Goal: Task Accomplishment & Management: Manage account settings

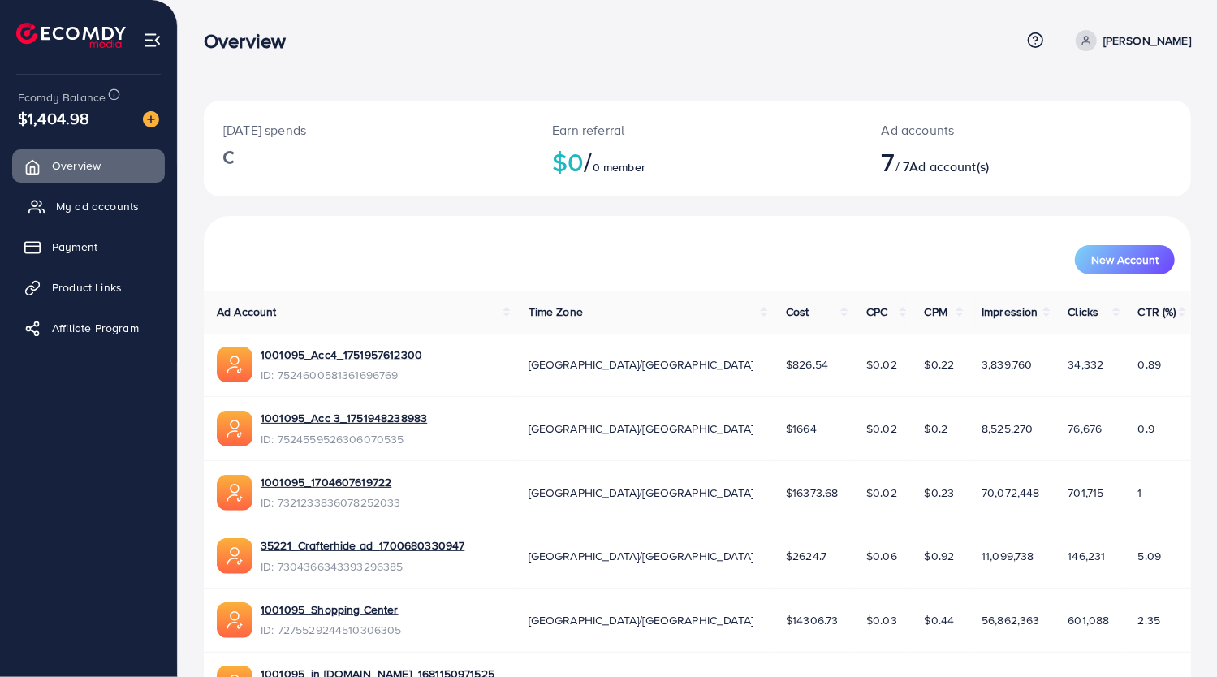
click at [78, 209] on span "My ad accounts" at bounding box center [97, 206] width 83 height 16
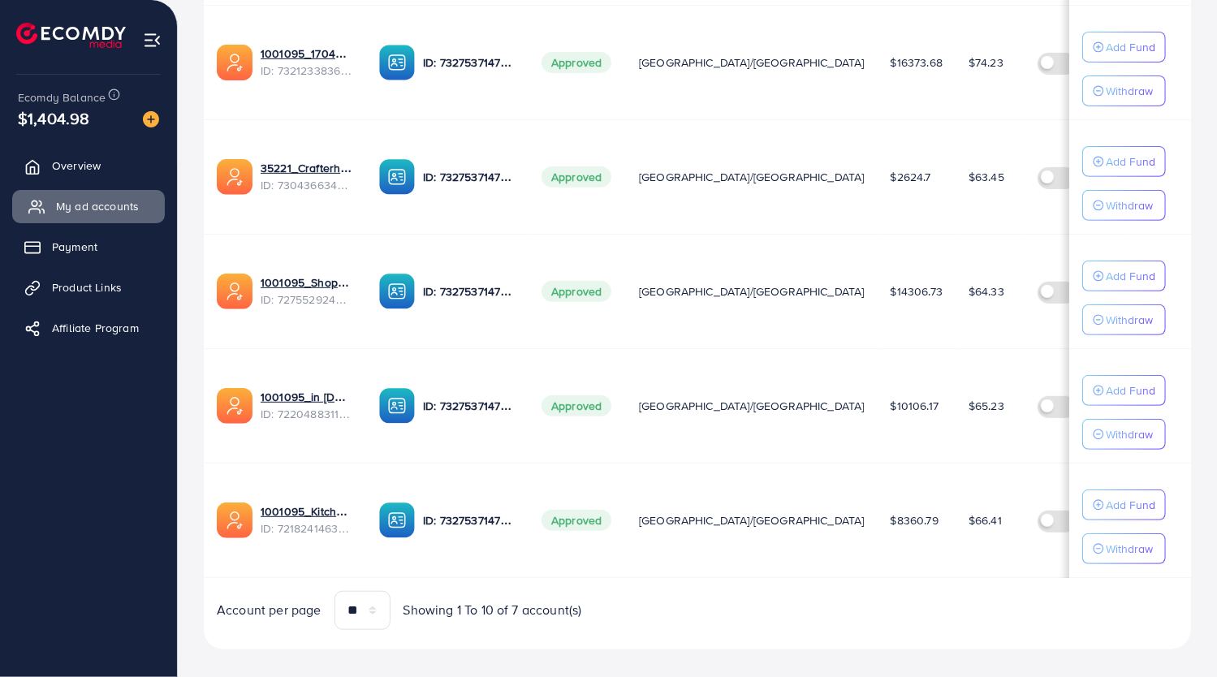
scroll to position [618, 0]
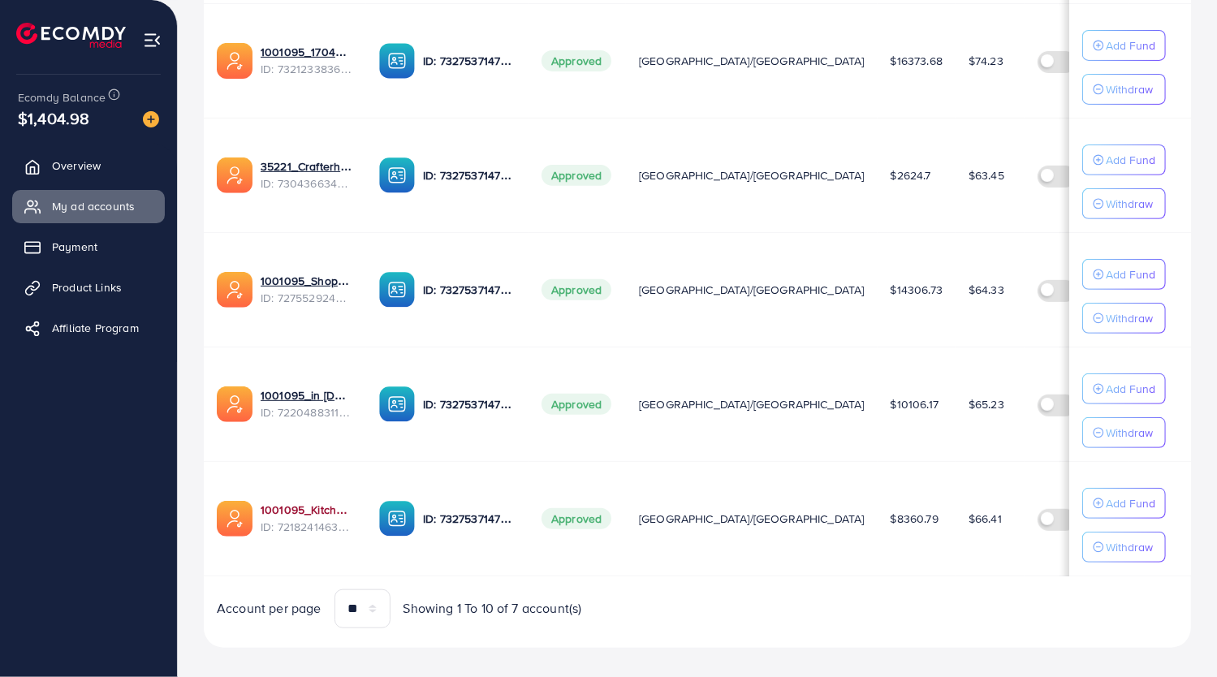
click at [317, 505] on link "1001095_Kitchenlyst_1680641549988" at bounding box center [307, 510] width 93 height 16
click at [307, 391] on link "1001095_in [DOMAIN_NAME]_1681150971525" at bounding box center [307, 395] width 93 height 16
click at [319, 278] on link "1001095_Shopping Center" at bounding box center [307, 281] width 93 height 16
click at [285, 169] on link "35221_Crafterhide ad_1700680330947" at bounding box center [307, 166] width 93 height 16
click at [301, 44] on link "1001095_1704607619722" at bounding box center [307, 52] width 93 height 16
